Goal: Find specific page/section: Find specific page/section

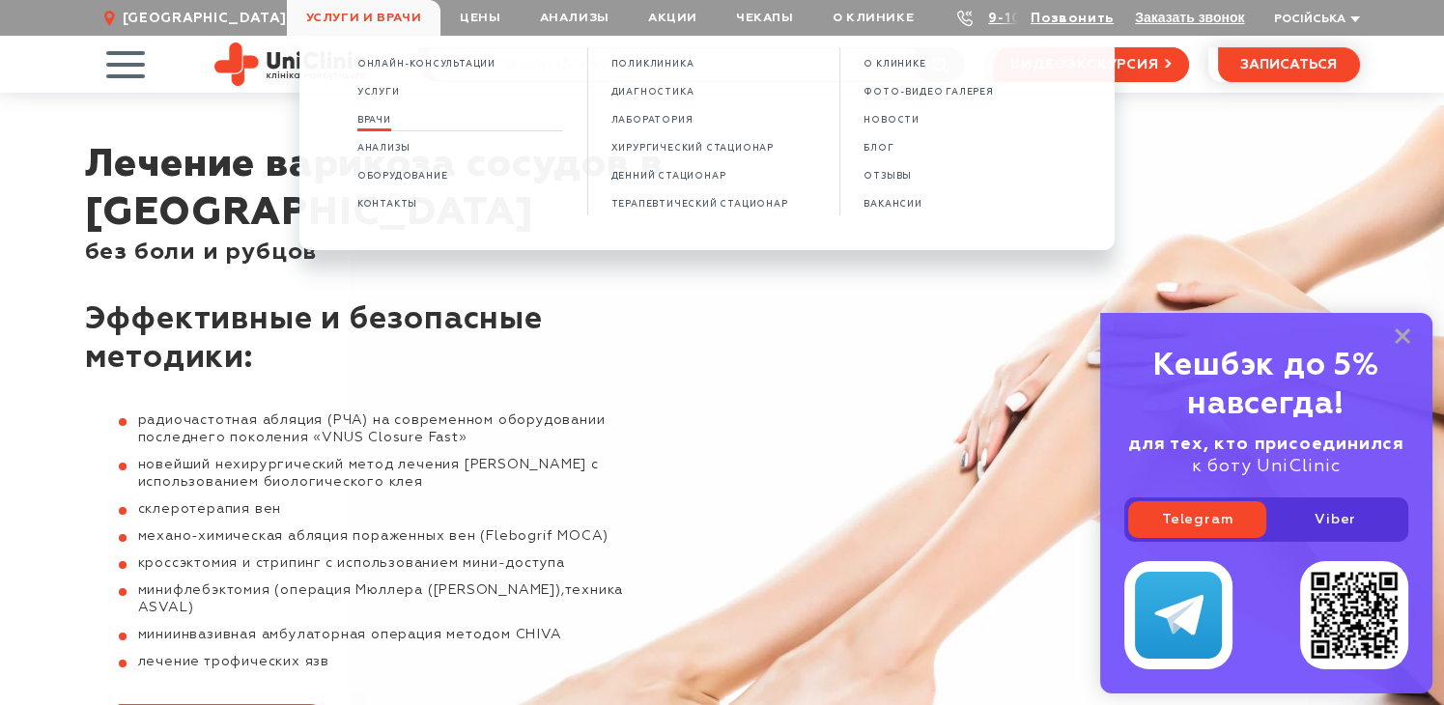
click at [391, 118] on span "Врачи" at bounding box center [374, 120] width 34 height 11
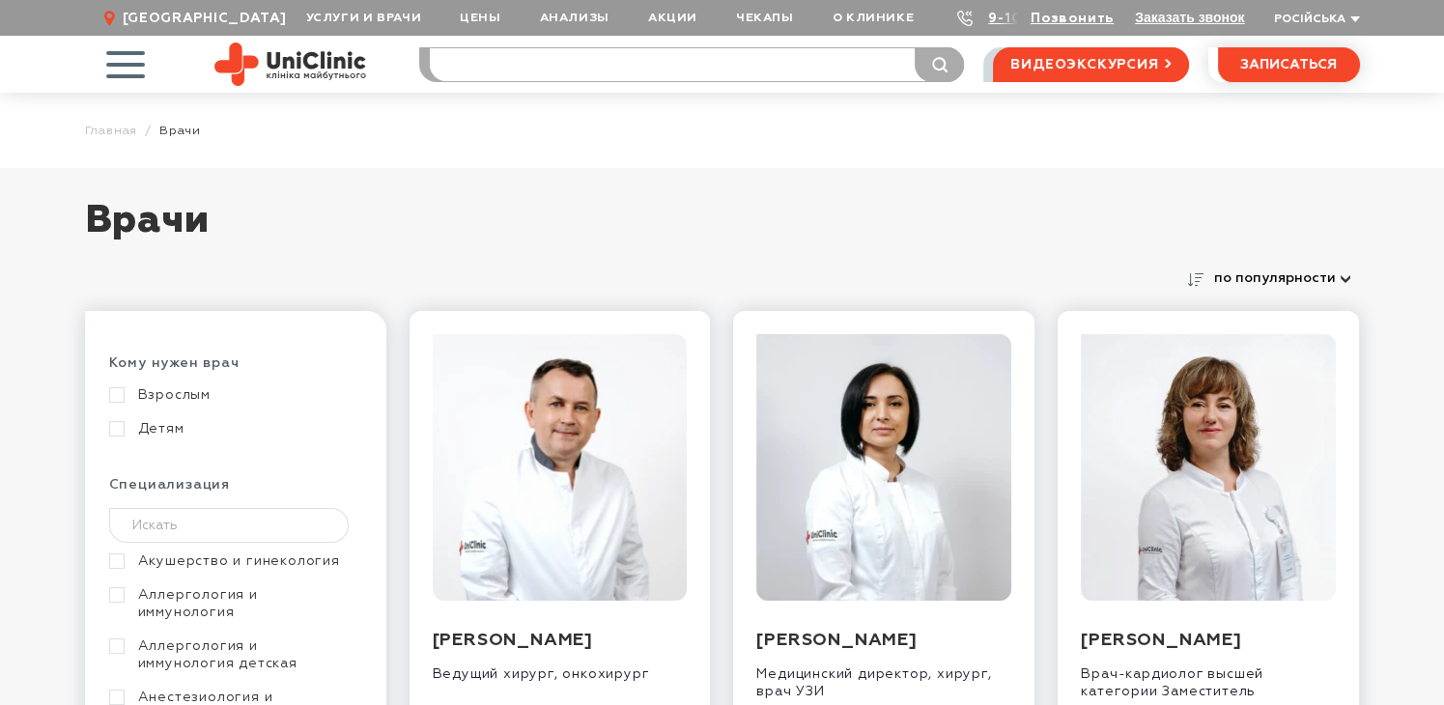
click at [481, 71] on input "search" at bounding box center [697, 64] width 534 height 33
type input "друж"
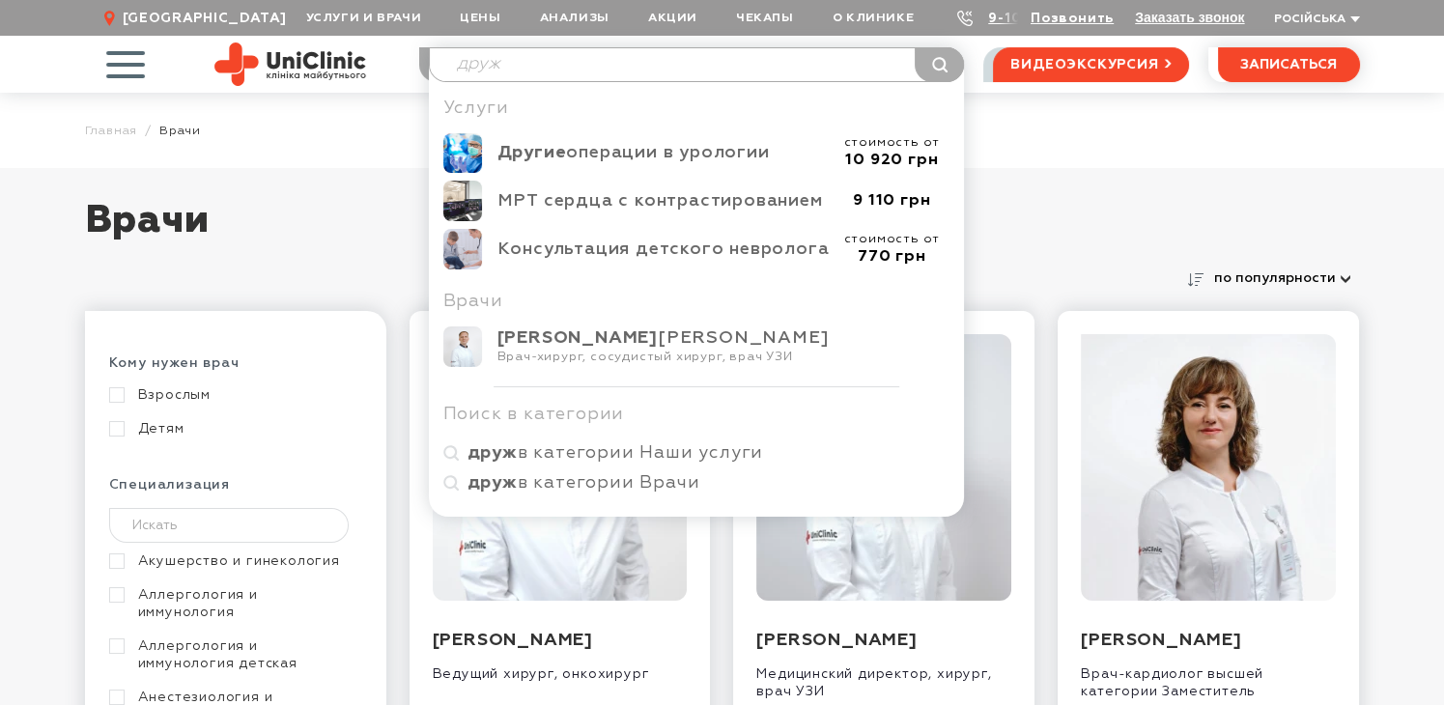
click at [465, 340] on img at bounding box center [462, 346] width 39 height 41
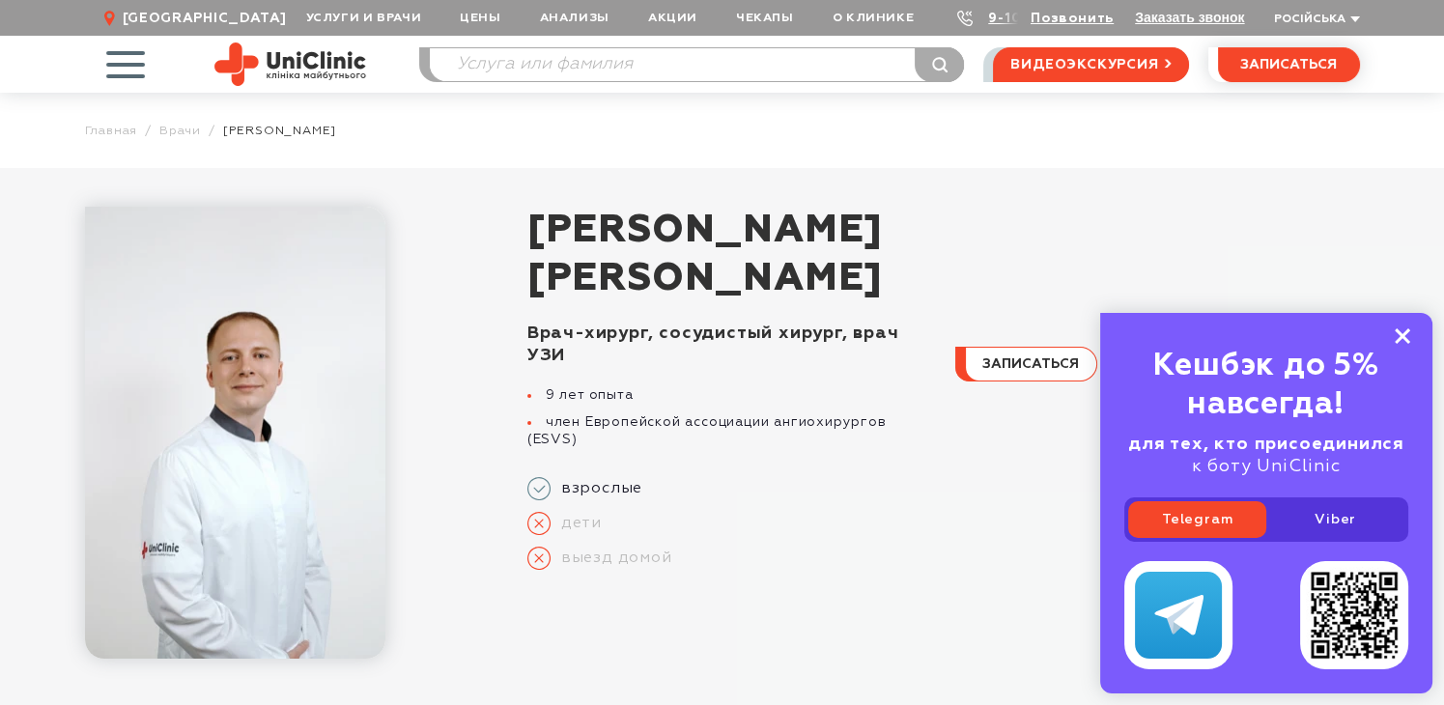
click at [1399, 341] on rect at bounding box center [1402, 335] width 15 height 15
